Goal: Task Accomplishment & Management: Use online tool/utility

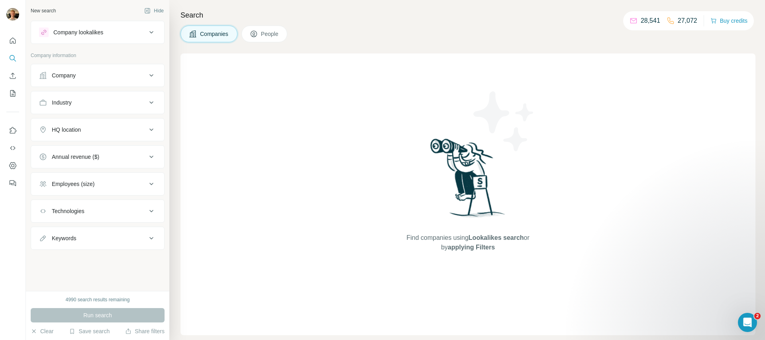
click at [94, 76] on div "Company" at bounding box center [93, 75] width 108 height 8
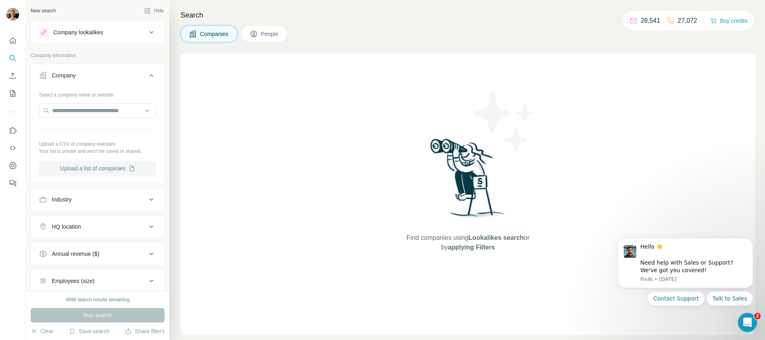
click at [83, 169] on button "Upload a list of companies" at bounding box center [97, 168] width 117 height 14
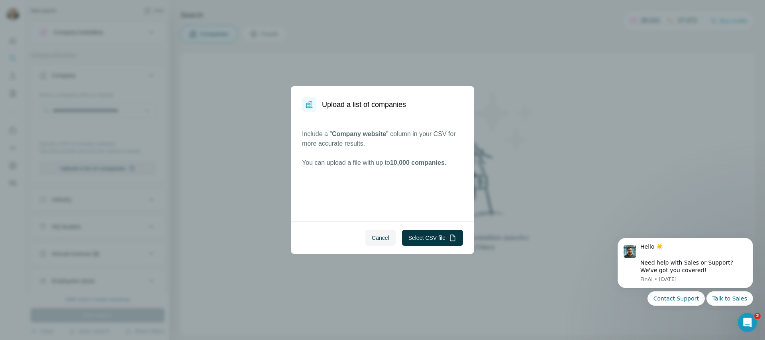
click at [410, 228] on div "Cancel Select CSV file" at bounding box center [382, 237] width 183 height 32
click at [429, 242] on button "Select CSV file" at bounding box center [432, 238] width 61 height 16
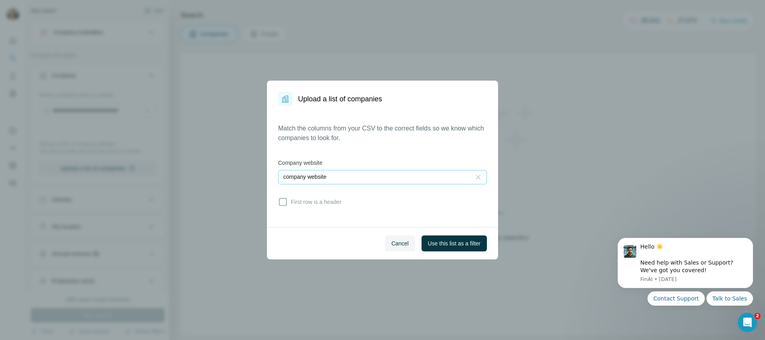
click at [476, 179] on icon at bounding box center [478, 177] width 8 height 8
click at [386, 159] on label "Company website" at bounding box center [382, 163] width 209 height 8
click at [368, 179] on input at bounding box center [374, 177] width 183 height 9
click at [328, 206] on p "company website" at bounding box center [306, 210] width 43 height 8
click at [391, 242] on span "Cancel" at bounding box center [400, 243] width 18 height 8
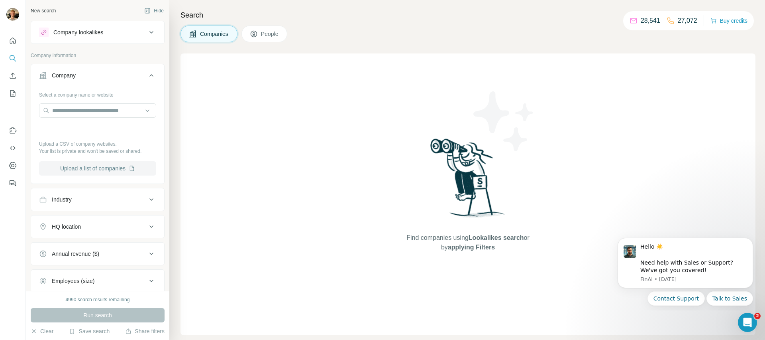
click at [141, 169] on button "Upload a list of companies" at bounding box center [97, 168] width 117 height 14
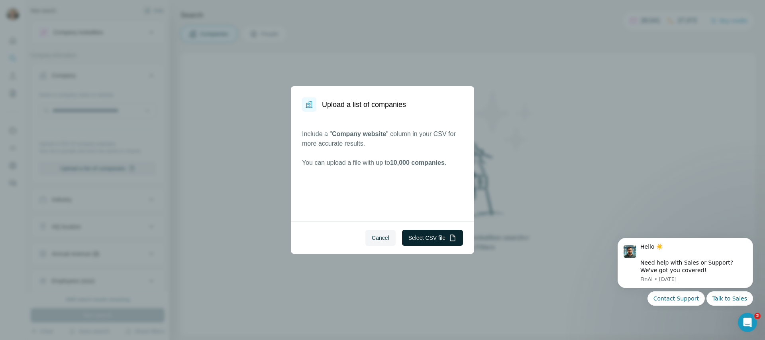
click at [434, 234] on button "Select CSV file" at bounding box center [432, 238] width 61 height 16
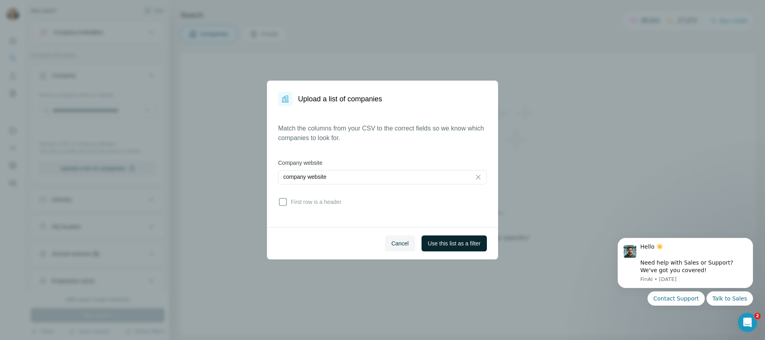
click at [451, 238] on button "Use this list as a filter" at bounding box center [454, 243] width 65 height 16
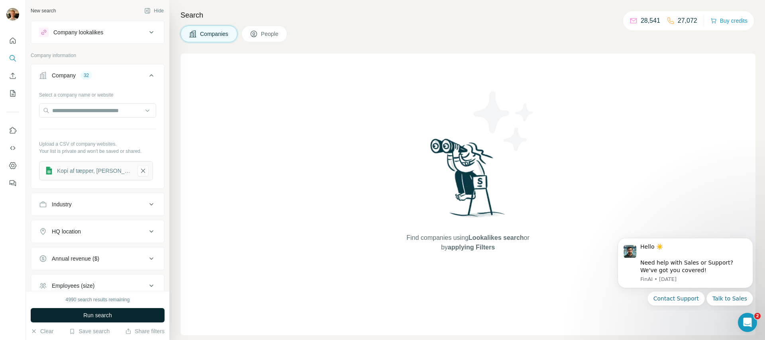
click at [135, 315] on button "Run search" at bounding box center [98, 315] width 134 height 14
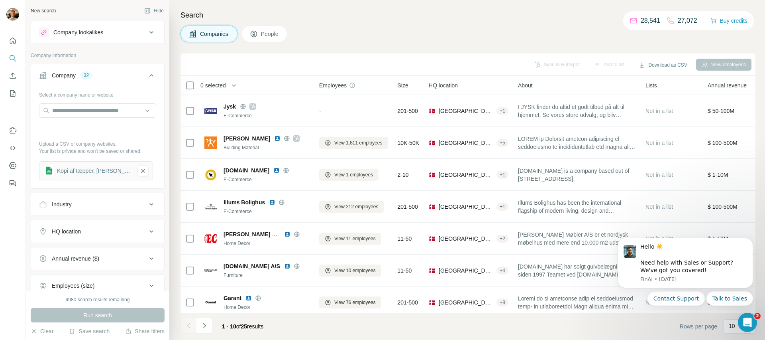
click at [267, 36] on span "People" at bounding box center [270, 34] width 18 height 8
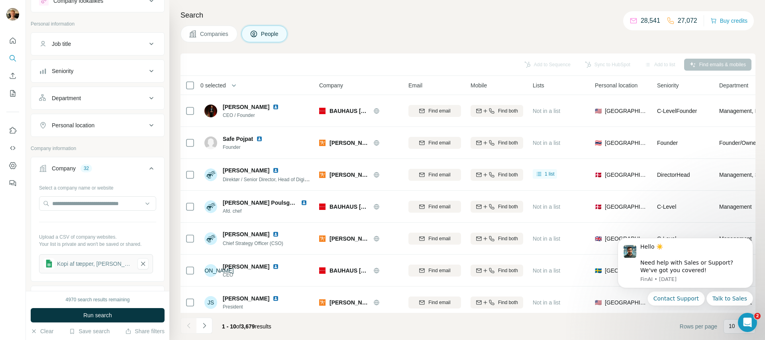
scroll to position [68, 0]
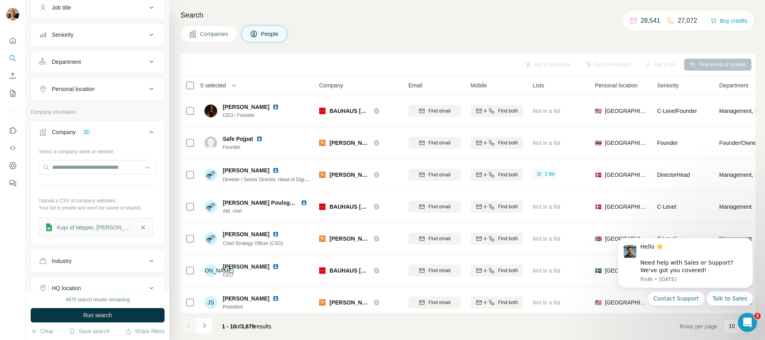
click at [83, 6] on div "Job title" at bounding box center [93, 8] width 108 height 8
click at [84, 13] on button "Job title" at bounding box center [97, 7] width 133 height 19
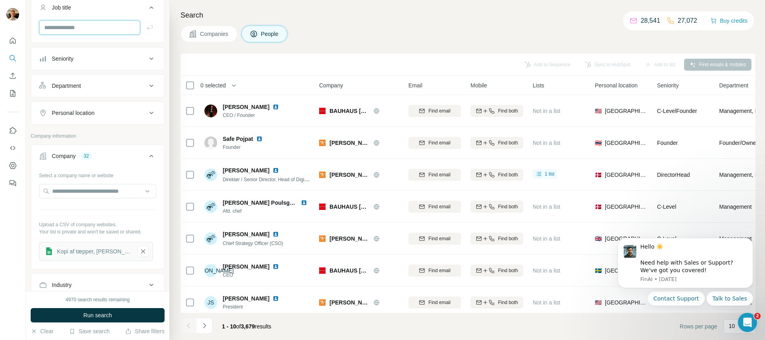
click at [90, 31] on input "text" at bounding box center [89, 27] width 101 height 14
paste input "**********"
type input "**********"
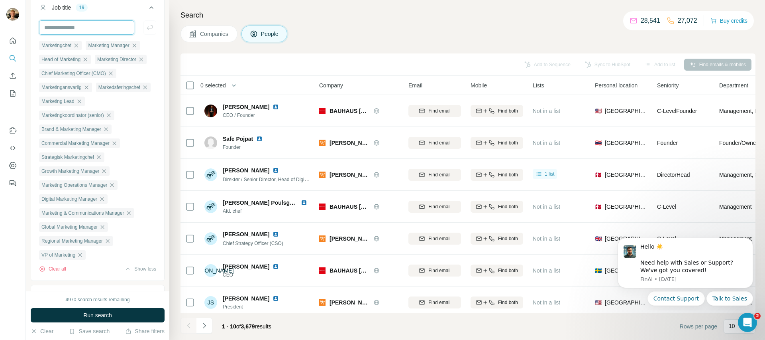
scroll to position [0, 0]
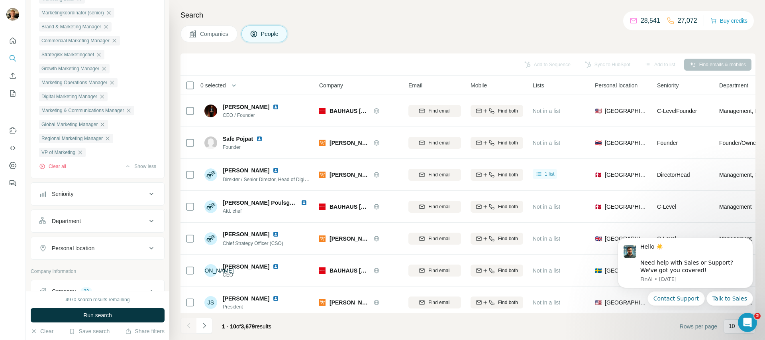
scroll to position [257, 0]
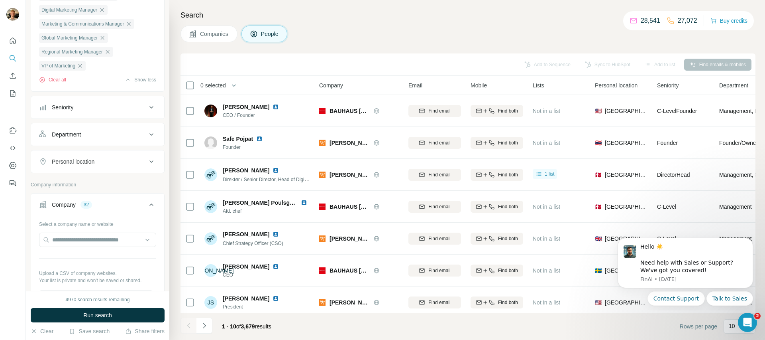
click at [100, 165] on div "Personal location" at bounding box center [93, 161] width 108 height 8
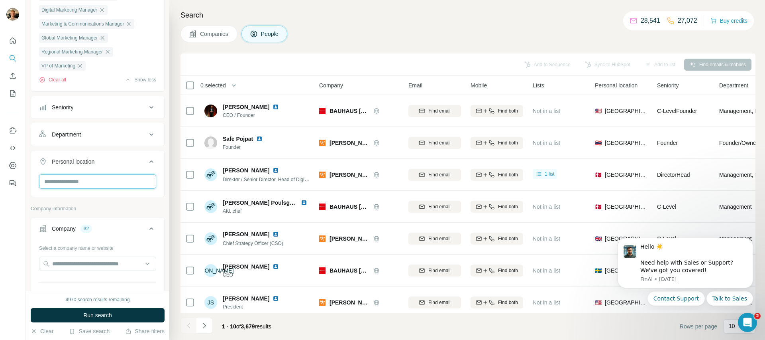
click at [98, 189] on input "text" at bounding box center [97, 181] width 117 height 14
type input "****"
click at [134, 315] on button "Run search" at bounding box center [98, 315] width 134 height 14
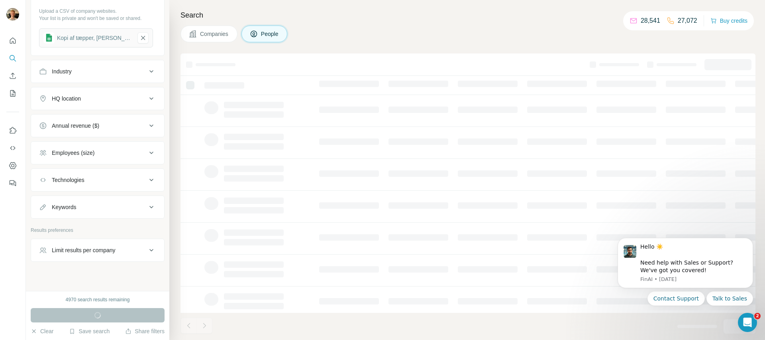
scroll to position [599, 0]
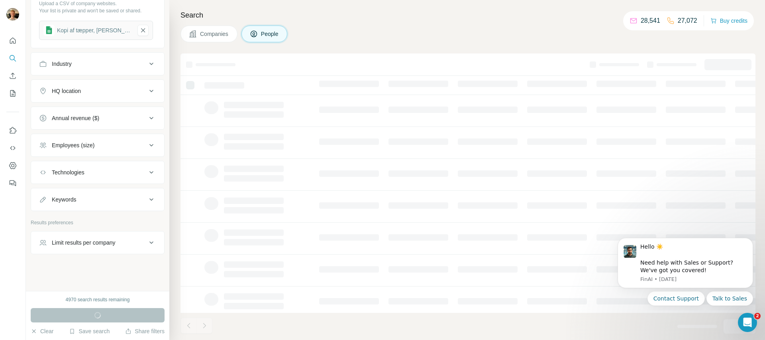
click at [89, 239] on div "Limit results per company" at bounding box center [84, 242] width 64 height 8
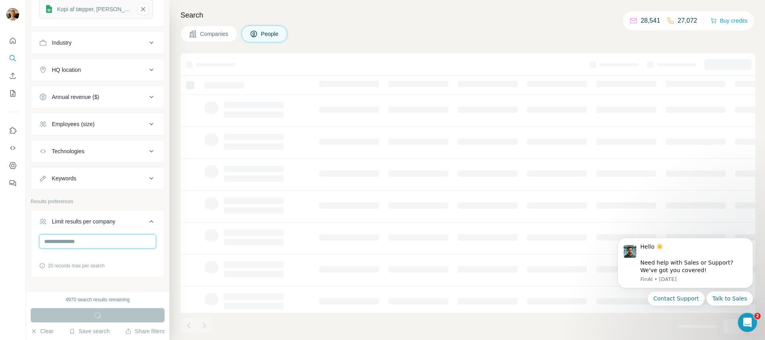
click at [83, 248] on input "number" at bounding box center [97, 241] width 117 height 14
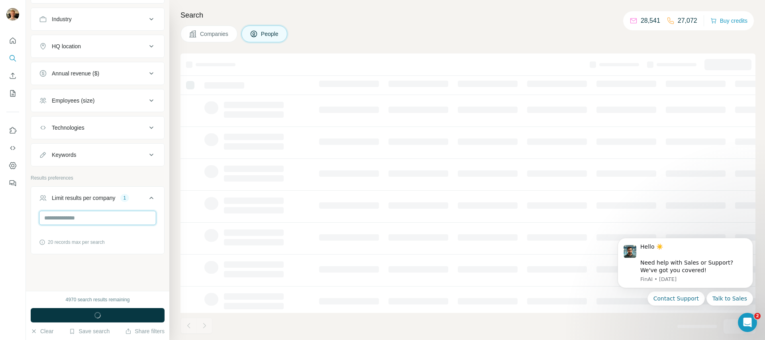
scroll to position [644, 0]
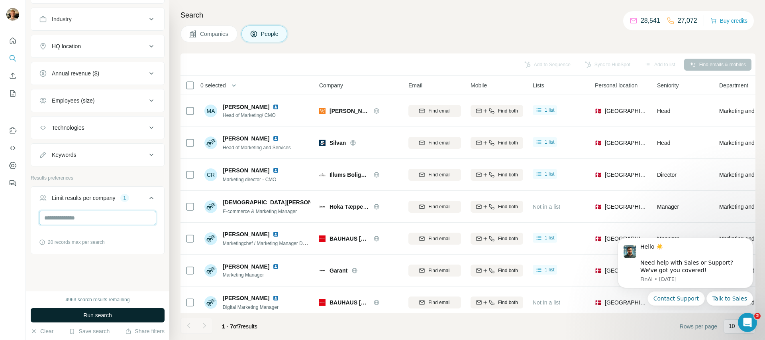
type input "*"
click at [101, 320] on button "Run search" at bounding box center [98, 315] width 134 height 14
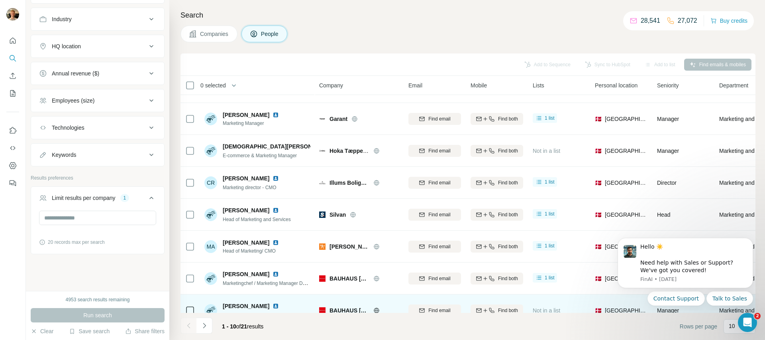
scroll to position [0, 0]
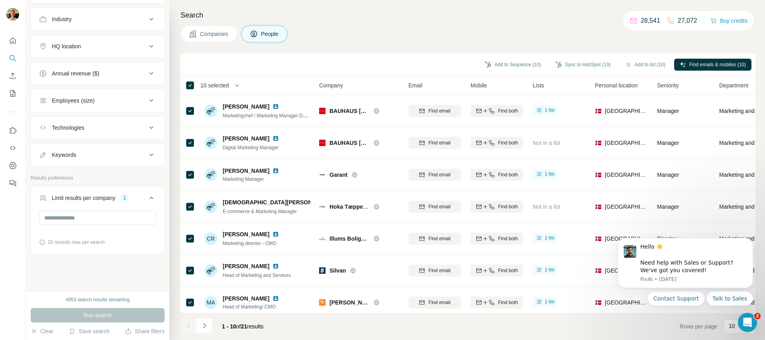
click at [213, 86] on span "10 selected" at bounding box center [214, 85] width 29 height 8
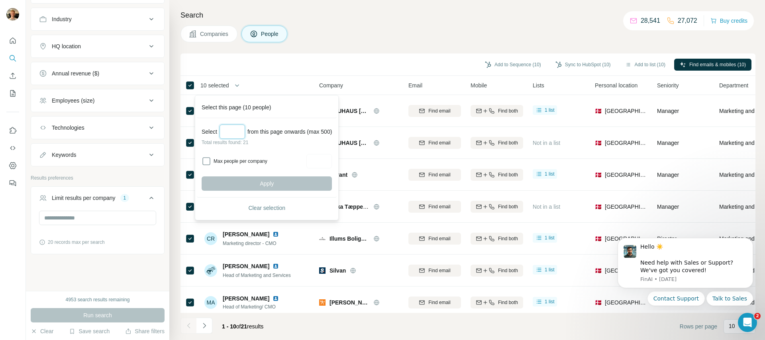
click at [232, 130] on input "Select a number (up to 500)" at bounding box center [233, 131] width 26 height 14
type input "**"
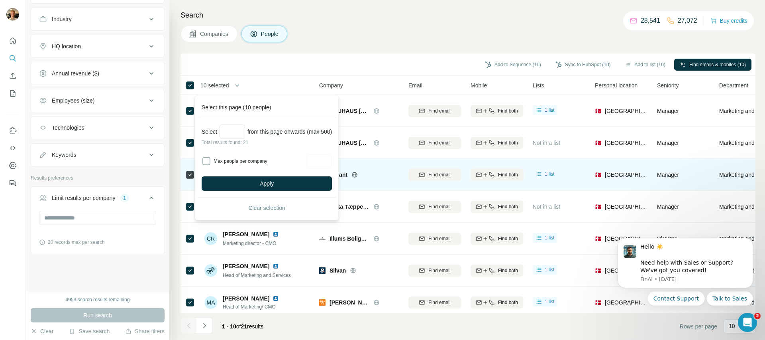
click at [251, 184] on button "Apply" at bounding box center [267, 183] width 130 height 14
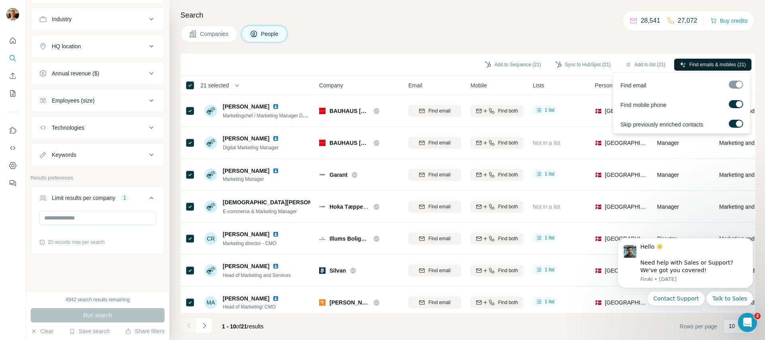
click at [690, 67] on span "Find emails & mobiles (21)" at bounding box center [718, 64] width 57 height 7
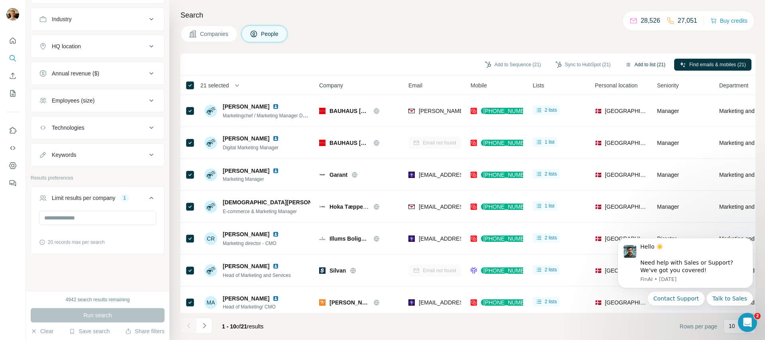
click at [648, 60] on button "Add to list (21)" at bounding box center [645, 65] width 51 height 12
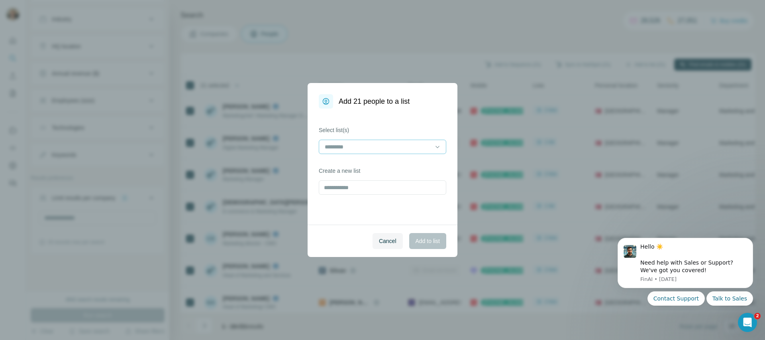
click at [409, 152] on div at bounding box center [378, 147] width 108 height 14
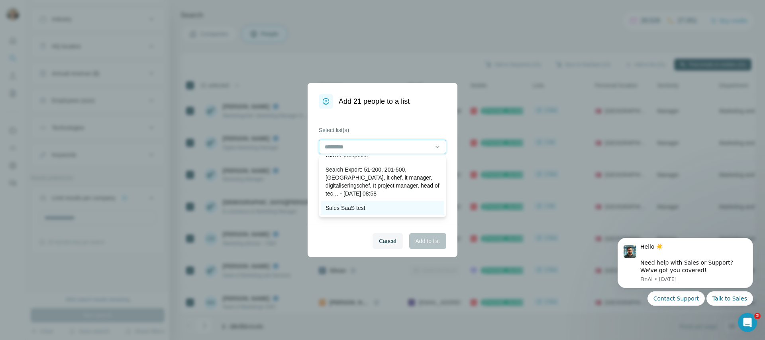
scroll to position [367, 0]
click at [339, 228] on div "Cancel Add to list" at bounding box center [383, 240] width 150 height 32
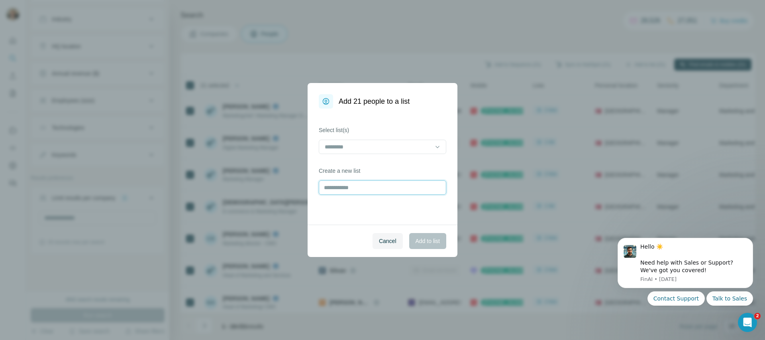
click at [362, 187] on input "text" at bounding box center [383, 187] width 128 height 14
type input "*******"
click at [418, 245] on button "Add to list" at bounding box center [427, 241] width 37 height 16
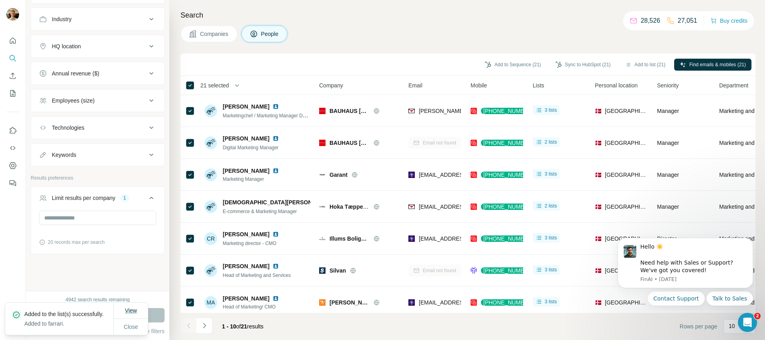
click at [125, 307] on span "View" at bounding box center [131, 310] width 12 height 6
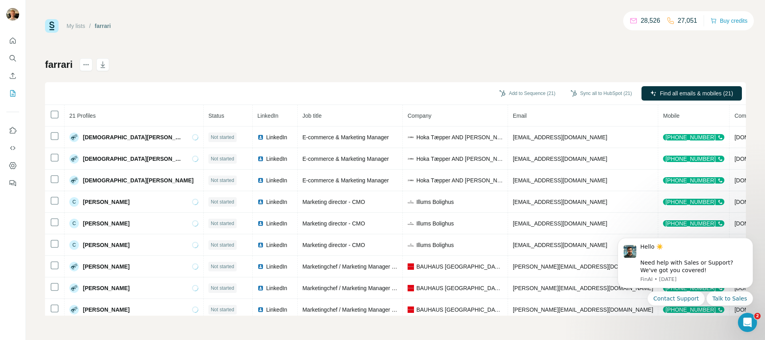
click at [111, 68] on div "farrari Add to Sequence (21) Sync all to HubSpot (21) Find all emails & mobiles…" at bounding box center [395, 186] width 701 height 257
click at [107, 67] on icon "button" at bounding box center [103, 65] width 8 height 8
